Goal: Complete application form

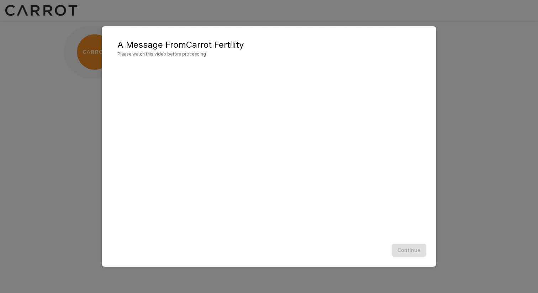
scroll to position [0, 0]
click at [413, 249] on button "Continue" at bounding box center [409, 250] width 35 height 13
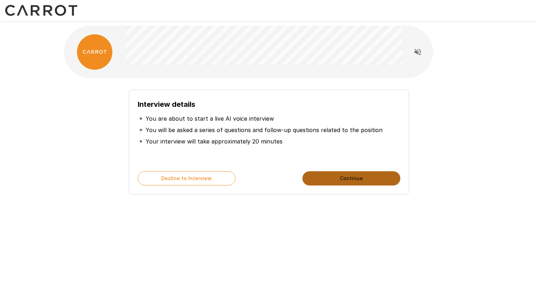
click at [378, 185] on button "Continue" at bounding box center [351, 178] width 98 height 14
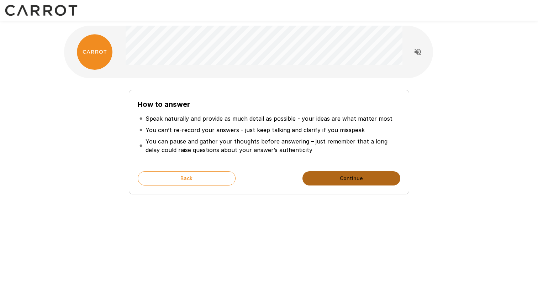
click at [370, 181] on button "Continue" at bounding box center [351, 178] width 98 height 14
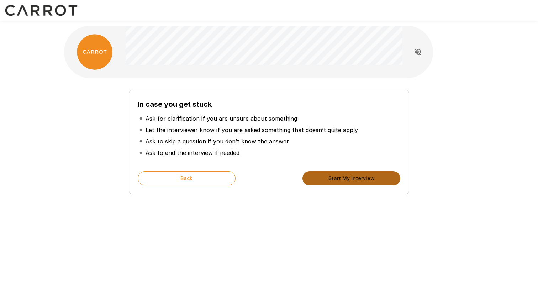
click at [365, 179] on button "Start My Interview" at bounding box center [351, 178] width 98 height 14
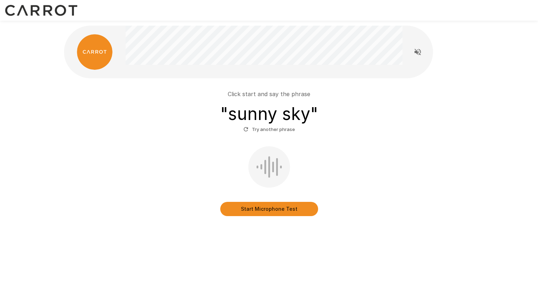
click at [268, 207] on button "Start Microphone Test" at bounding box center [269, 209] width 98 height 14
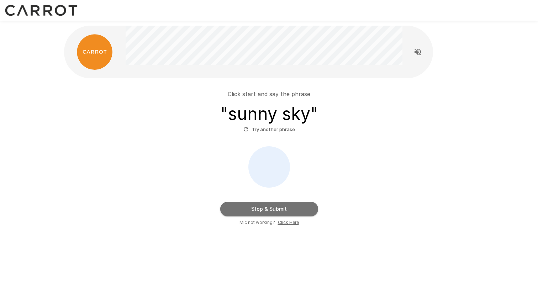
click at [268, 207] on button "Stop & Submit" at bounding box center [269, 209] width 98 height 14
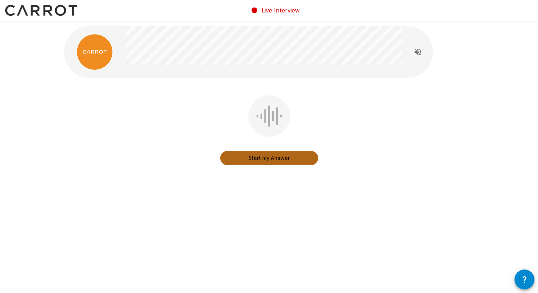
click at [270, 157] on button "Start my Answer" at bounding box center [269, 158] width 98 height 14
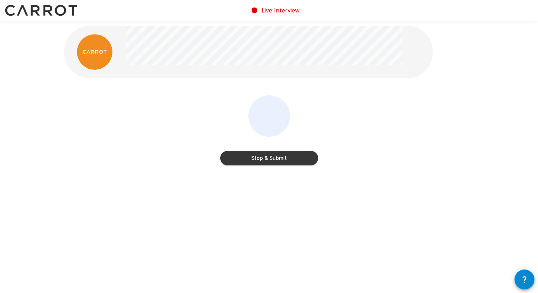
click at [270, 157] on button "Stop & Submit" at bounding box center [269, 158] width 98 height 14
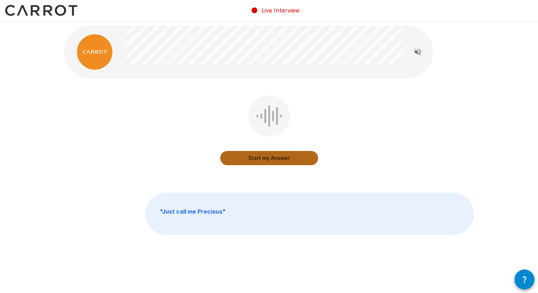
click at [270, 157] on button "Start my Answer" at bounding box center [269, 158] width 98 height 14
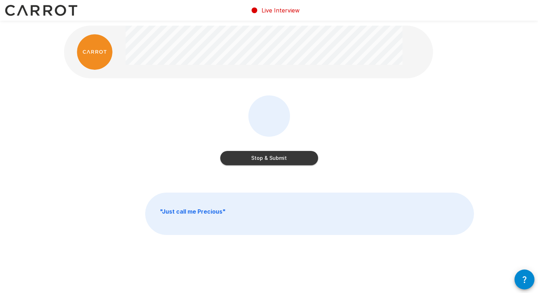
click at [270, 157] on button "Stop & Submit" at bounding box center [269, 158] width 98 height 14
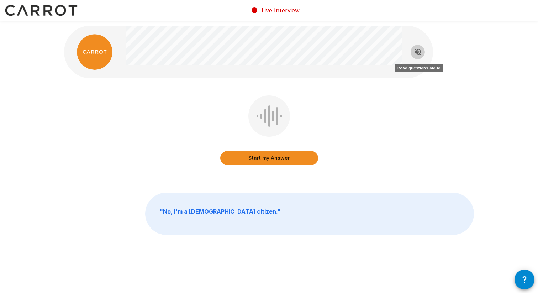
click at [415, 47] on button "Read questions aloud" at bounding box center [418, 52] width 14 height 14
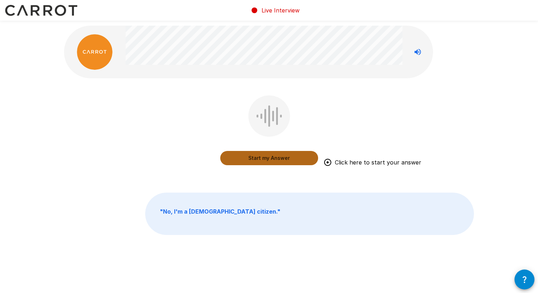
click at [264, 162] on button "Start my Answer" at bounding box center [269, 158] width 98 height 14
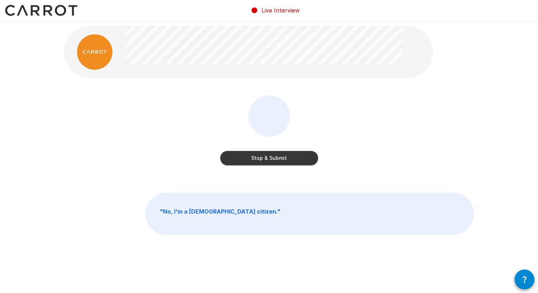
click at [264, 162] on button "Stop & Submit" at bounding box center [269, 158] width 98 height 14
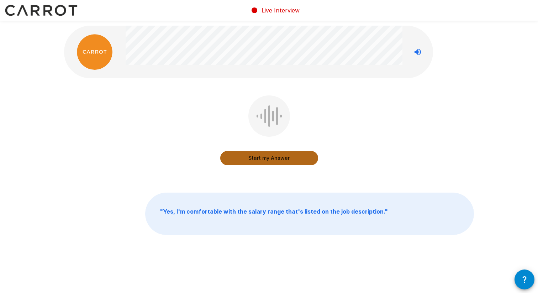
click at [264, 162] on button "Start my Answer" at bounding box center [269, 158] width 98 height 14
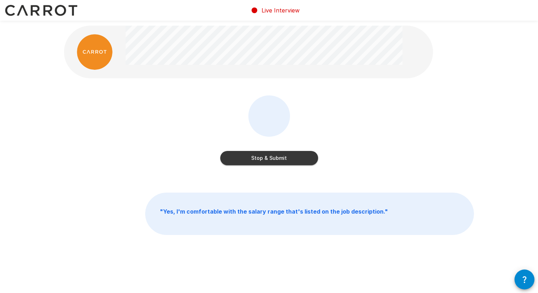
click at [264, 162] on button "Stop & Submit" at bounding box center [269, 158] width 98 height 14
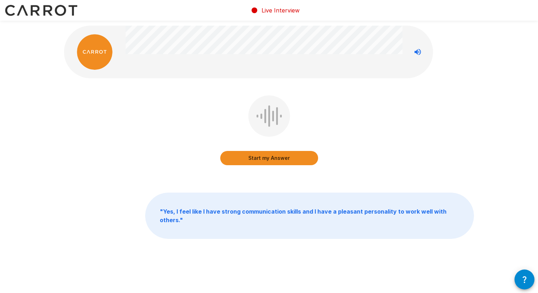
click at [269, 157] on button "Start my Answer" at bounding box center [269, 158] width 98 height 14
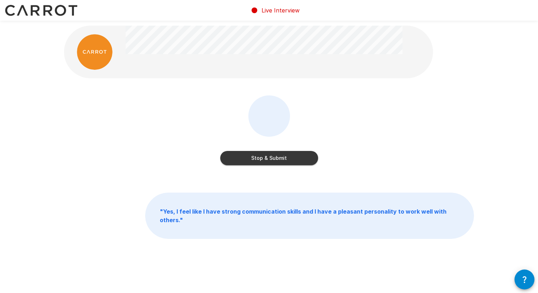
click at [269, 157] on button "Stop & Submit" at bounding box center [269, 158] width 98 height 14
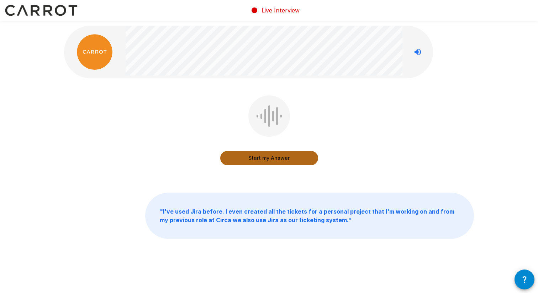
click at [269, 157] on button "Start my Answer" at bounding box center [269, 158] width 98 height 14
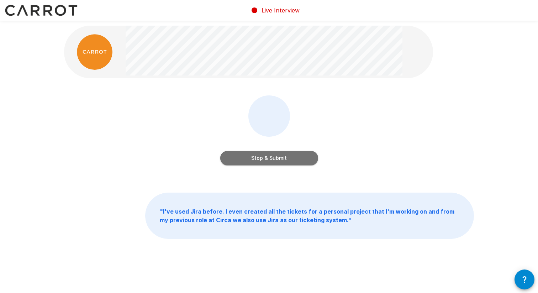
click at [269, 157] on button "Stop & Submit" at bounding box center [269, 158] width 98 height 14
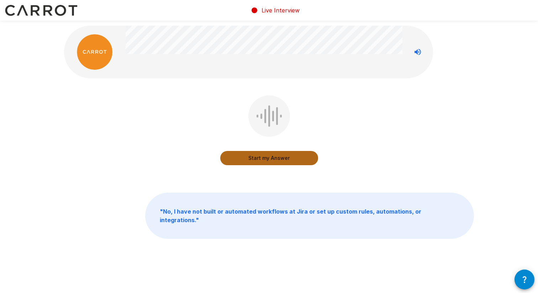
click at [269, 157] on button "Start my Answer" at bounding box center [269, 158] width 98 height 14
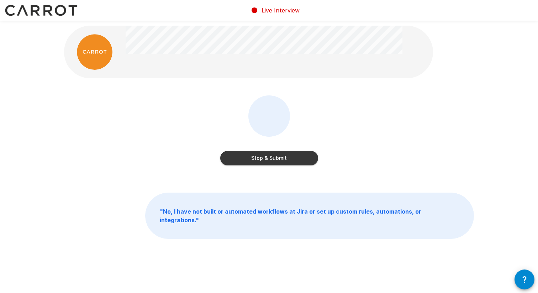
click at [269, 157] on button "Stop & Submit" at bounding box center [269, 158] width 98 height 14
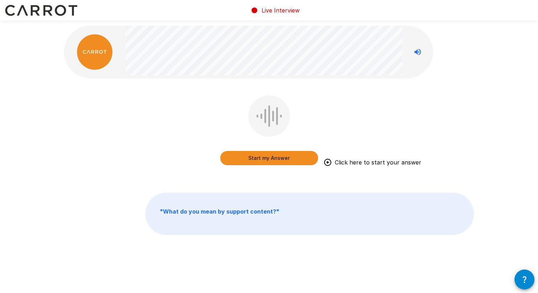
click at [269, 157] on button "Start my Answer" at bounding box center [269, 158] width 98 height 14
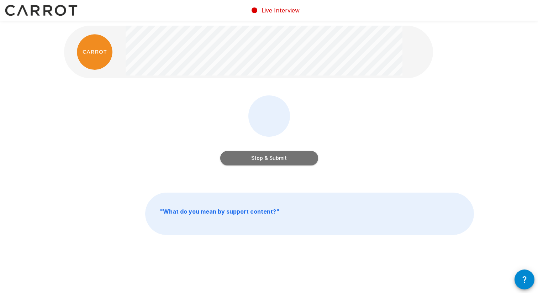
click at [269, 157] on button "Stop & Submit" at bounding box center [269, 158] width 98 height 14
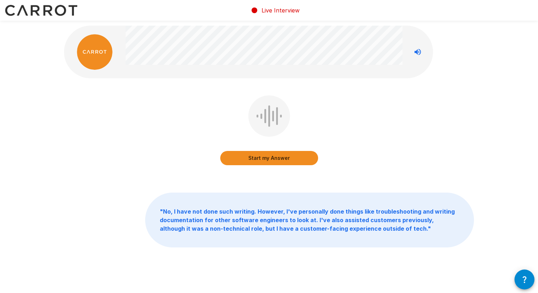
click at [269, 157] on button "Start my Answer" at bounding box center [269, 158] width 98 height 14
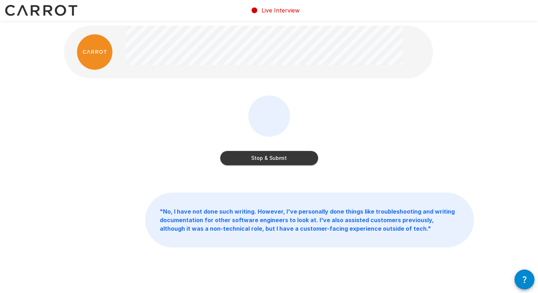
click at [269, 157] on button "Stop & Submit" at bounding box center [269, 158] width 98 height 14
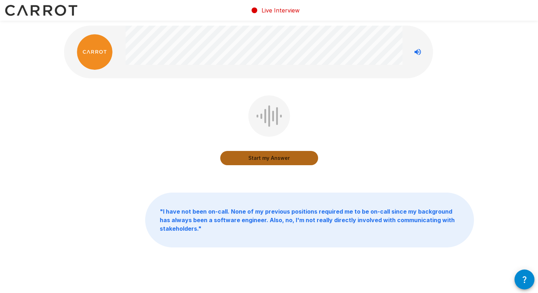
click at [269, 157] on button "Start my Answer" at bounding box center [269, 158] width 98 height 14
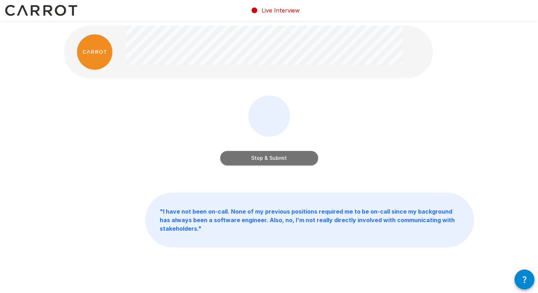
click at [269, 157] on button "Stop & Submit" at bounding box center [269, 158] width 98 height 14
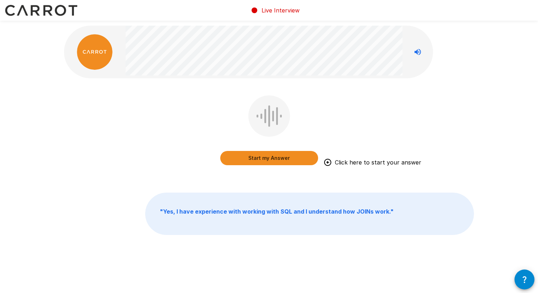
click at [269, 157] on button "Start my Answer" at bounding box center [269, 158] width 98 height 14
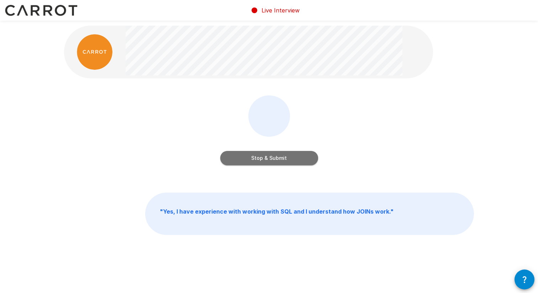
click at [269, 157] on button "Stop & Submit" at bounding box center [269, 158] width 98 height 14
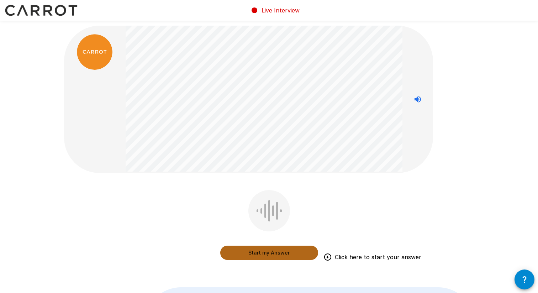
click at [267, 254] on button "Start my Answer" at bounding box center [269, 253] width 98 height 14
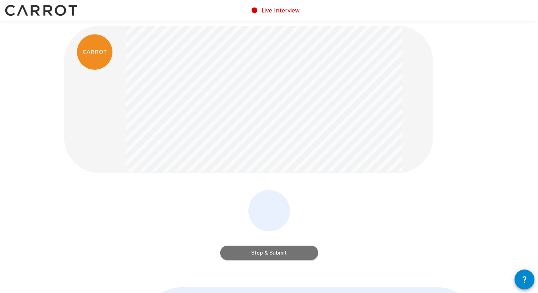
click at [267, 254] on button "Stop & Submit" at bounding box center [269, 253] width 98 height 14
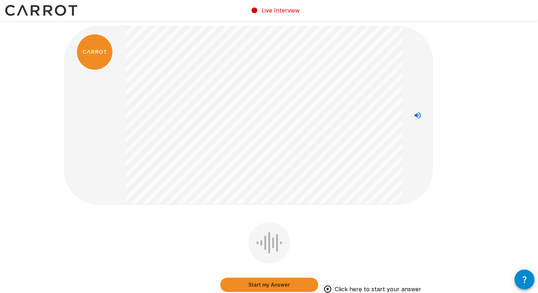
click at [268, 286] on button "Start my Answer" at bounding box center [269, 285] width 98 height 14
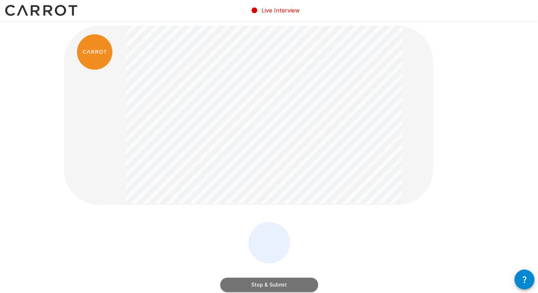
click at [268, 286] on button "Stop & Submit" at bounding box center [269, 285] width 98 height 14
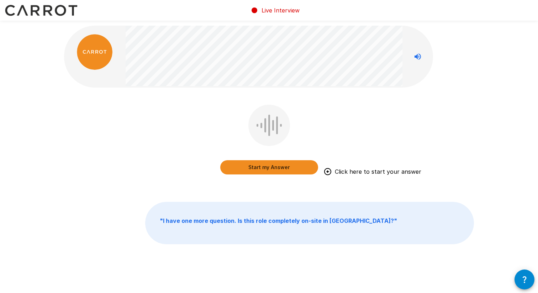
click at [270, 171] on button "Start my Answer" at bounding box center [269, 167] width 98 height 14
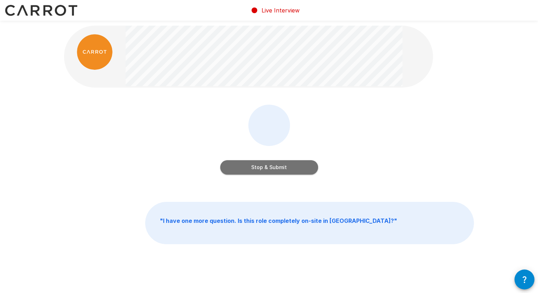
click at [270, 171] on button "Stop & Submit" at bounding box center [269, 167] width 98 height 14
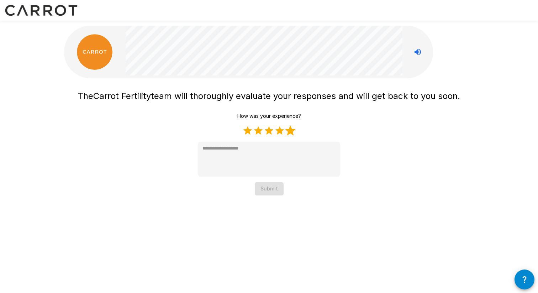
click at [290, 129] on label "5 Stars" at bounding box center [290, 130] width 11 height 11
type textarea "*"
click at [275, 188] on button "Submit" at bounding box center [269, 188] width 29 height 13
